Goal: Transaction & Acquisition: Download file/media

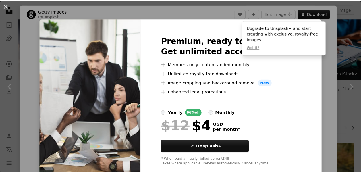
scroll to position [230, 0]
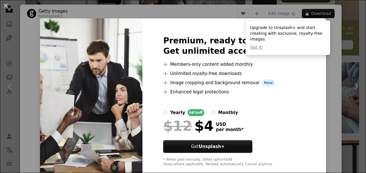
click at [325, 56] on div "An X shape Premium, ready to use images. Get unlimited access. A plus sign Memb…" at bounding box center [183, 86] width 366 height 173
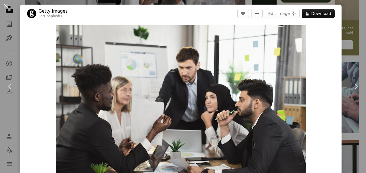
click at [349, 53] on div "An X shape Chevron left Chevron right Getty Images For Unsplash+ A heart A plus…" at bounding box center [183, 86] width 366 height 173
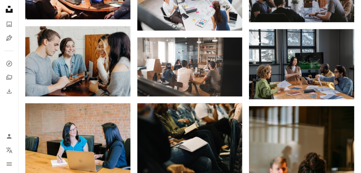
scroll to position [374, 0]
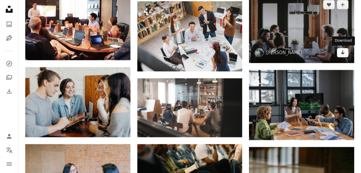
click at [346, 53] on link "Arrow pointing down" at bounding box center [343, 52] width 12 height 9
